Goal: Task Accomplishment & Management: Complete application form

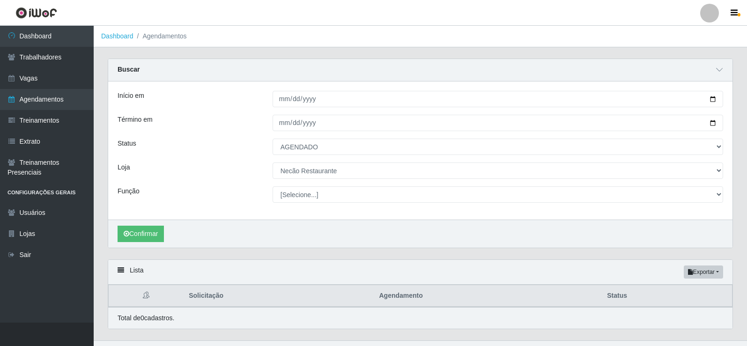
select select "AGENDADO"
select select "334"
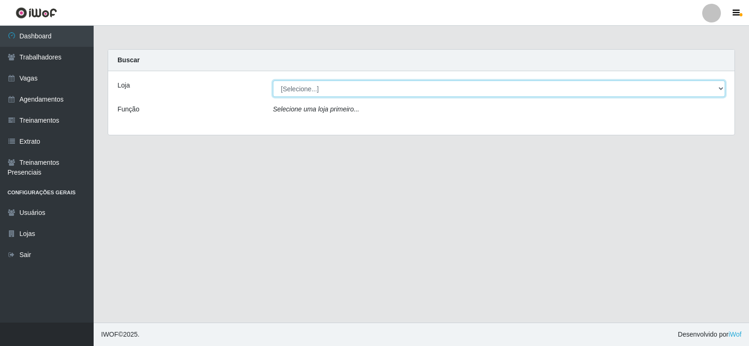
click at [280, 81] on select "[Selecione...] Necão Restaurante" at bounding box center [499, 89] width 452 height 16
select select "334"
click at [273, 81] on select "[Selecione...] Necão Restaurante" at bounding box center [499, 89] width 452 height 16
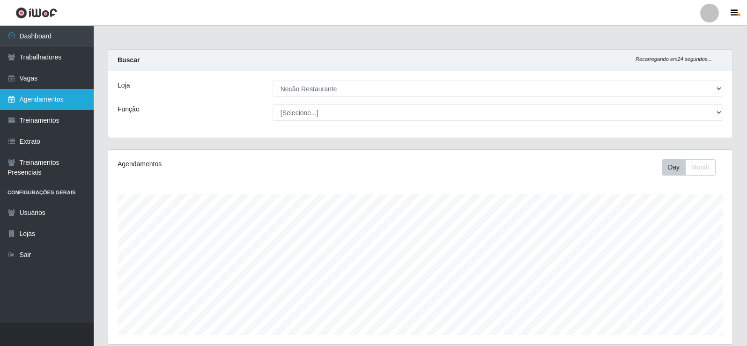
click at [37, 89] on link "Agendamentos" at bounding box center [47, 99] width 94 height 21
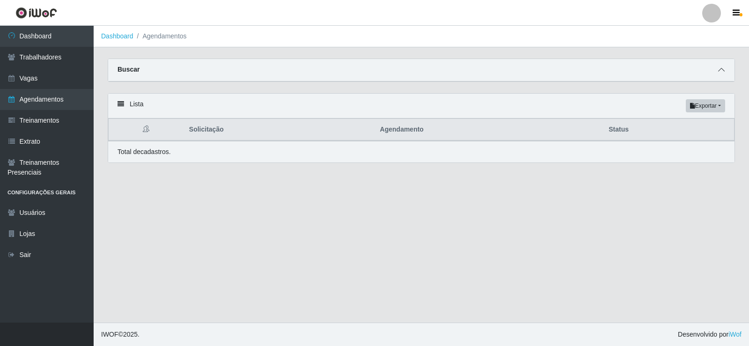
click at [721, 71] on icon at bounding box center [721, 69] width 7 height 7
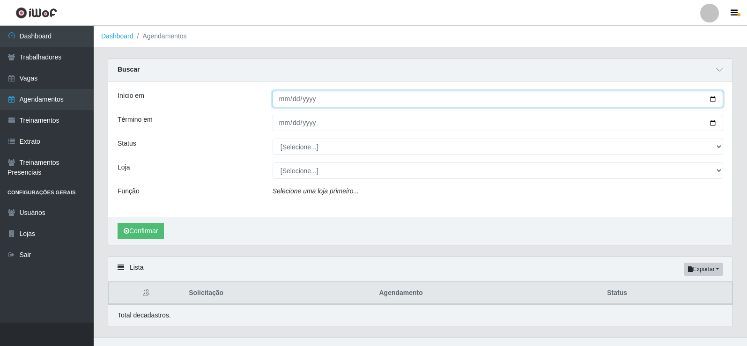
click at [716, 100] on input "Início em" at bounding box center [498, 99] width 451 height 16
type input "[DATE]"
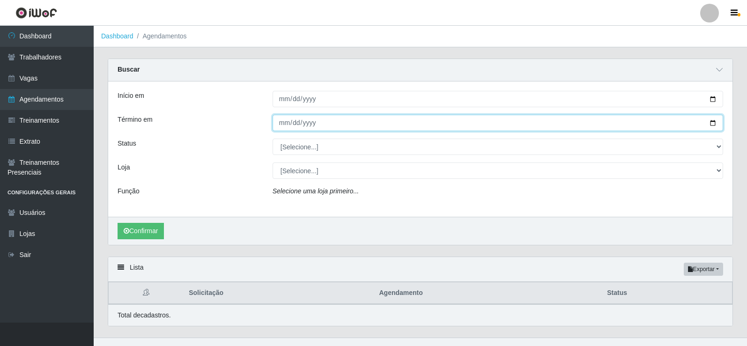
click at [712, 126] on input "Término em" at bounding box center [498, 123] width 451 height 16
type input "[DATE]"
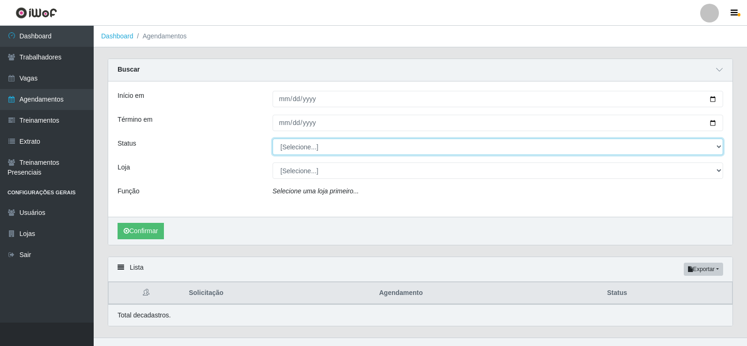
click at [317, 150] on select "[Selecione...] AGENDADO AGUARDANDO LIBERAR EM ANDAMENTO EM REVISÃO FINALIZADO C…" at bounding box center [498, 147] width 451 height 16
select select "AGENDADO"
click at [273, 139] on select "[Selecione...] AGENDADO AGUARDANDO LIBERAR EM ANDAMENTO EM REVISÃO FINALIZADO C…" at bounding box center [498, 147] width 451 height 16
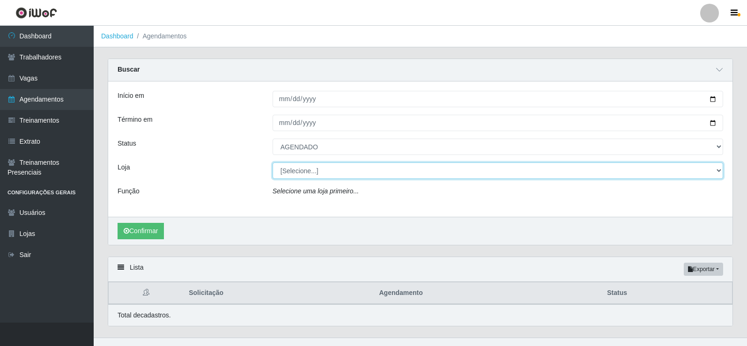
click at [310, 168] on select "[Selecione...] Necão Restaurante" at bounding box center [498, 171] width 451 height 16
select select "334"
click at [273, 163] on select "[Selecione...] Necão Restaurante" at bounding box center [498, 171] width 451 height 16
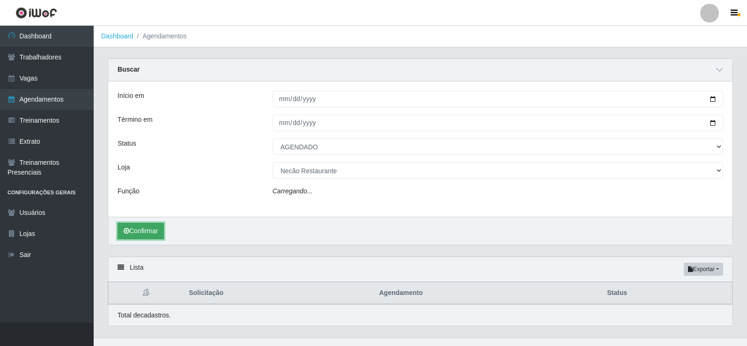
click at [153, 229] on button "Confirmar" at bounding box center [141, 231] width 46 height 16
click at [161, 239] on button "Confirmar" at bounding box center [141, 234] width 46 height 16
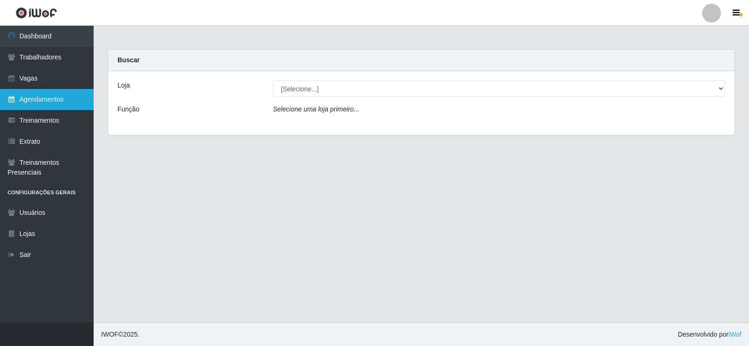
click at [34, 101] on link "Agendamentos" at bounding box center [47, 99] width 94 height 21
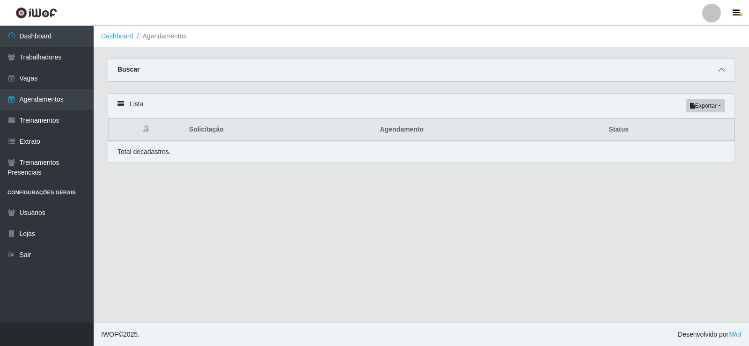
click at [724, 68] on icon at bounding box center [721, 69] width 7 height 7
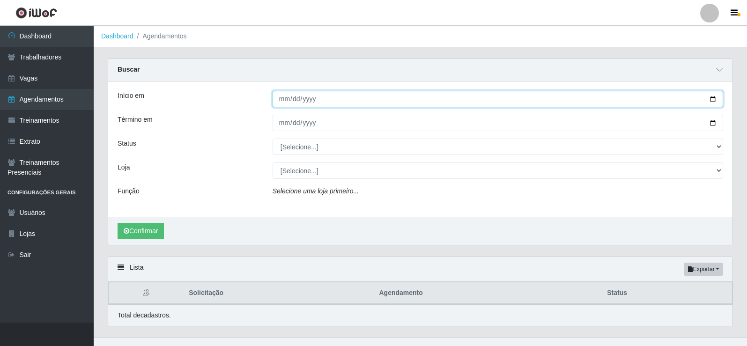
click at [711, 97] on input "Início em" at bounding box center [498, 99] width 451 height 16
type input "[DATE]"
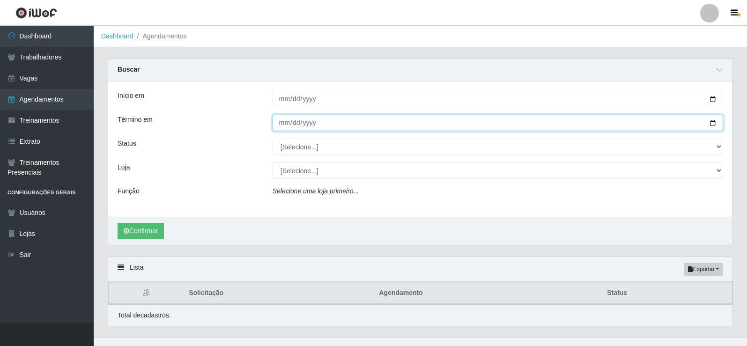
click at [709, 122] on input "Término em" at bounding box center [498, 123] width 451 height 16
type input "[DATE]"
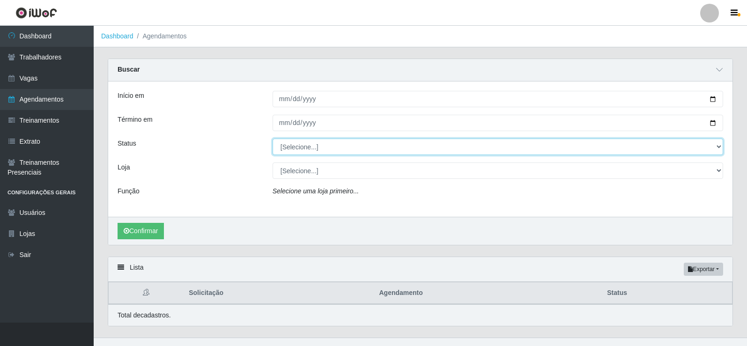
click at [297, 144] on select "[Selecione...] AGENDADO AGUARDANDO LIBERAR EM ANDAMENTO EM REVISÃO FINALIZADO C…" at bounding box center [498, 147] width 451 height 16
select select "AGENDADO"
click at [273, 139] on select "[Selecione...] AGENDADO AGUARDANDO LIBERAR EM ANDAMENTO EM REVISÃO FINALIZADO C…" at bounding box center [498, 147] width 451 height 16
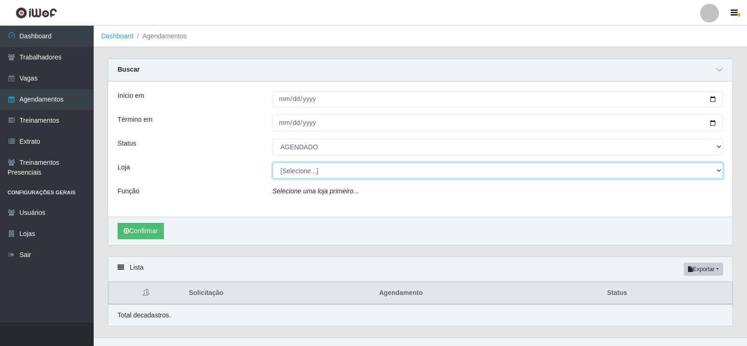
click at [295, 168] on select "[Selecione...] Necão Restaurante" at bounding box center [498, 171] width 451 height 16
select select "334"
click at [273, 163] on select "[Selecione...] Necão Restaurante" at bounding box center [498, 171] width 451 height 16
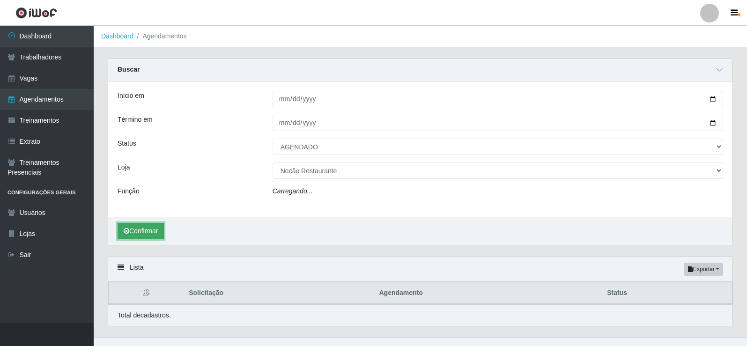
click at [164, 229] on button "Confirmar" at bounding box center [141, 231] width 46 height 16
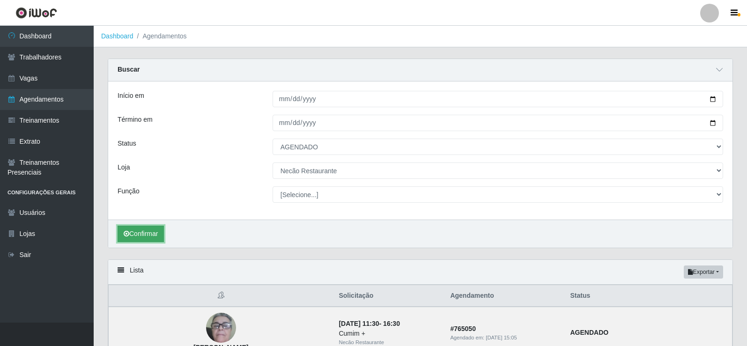
click at [155, 235] on button "Confirmar" at bounding box center [141, 234] width 46 height 16
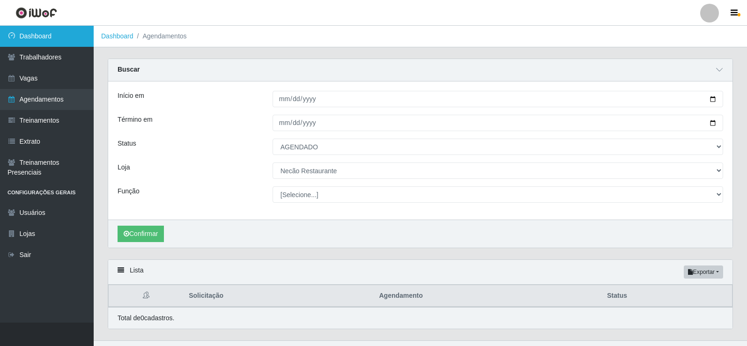
click at [66, 39] on link "Dashboard" at bounding box center [47, 36] width 94 height 21
